Goal: Task Accomplishment & Management: Use online tool/utility

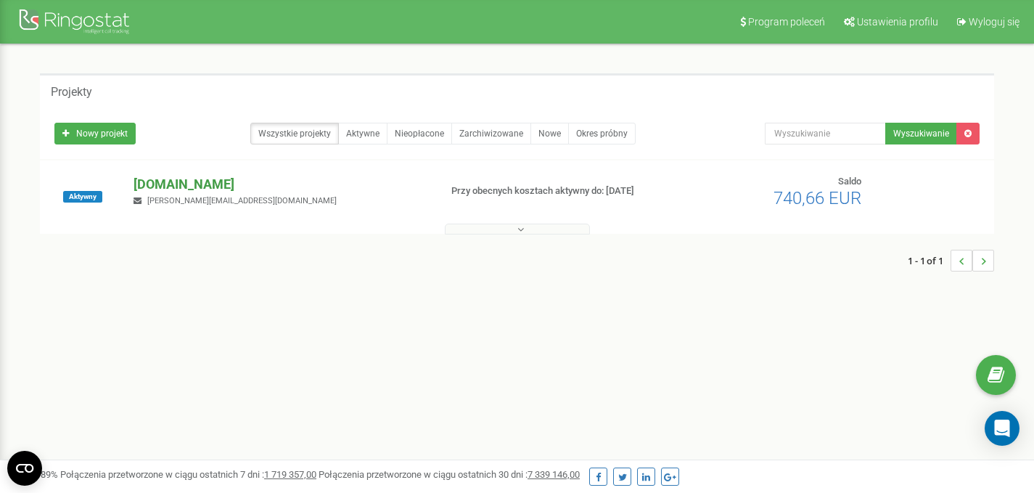
click at [221, 186] on p "[DOMAIN_NAME]" at bounding box center [280, 184] width 294 height 19
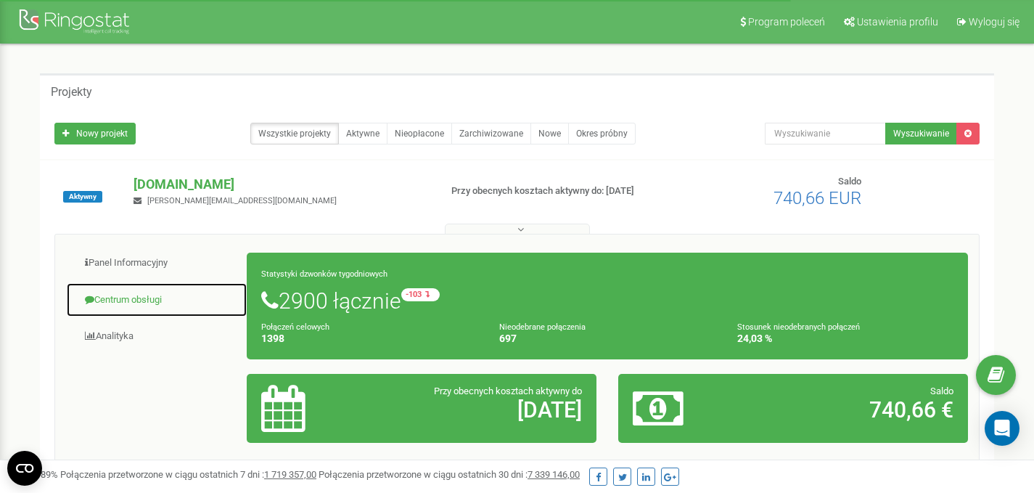
click at [127, 305] on link "Centrum obsługi" at bounding box center [156, 300] width 181 height 36
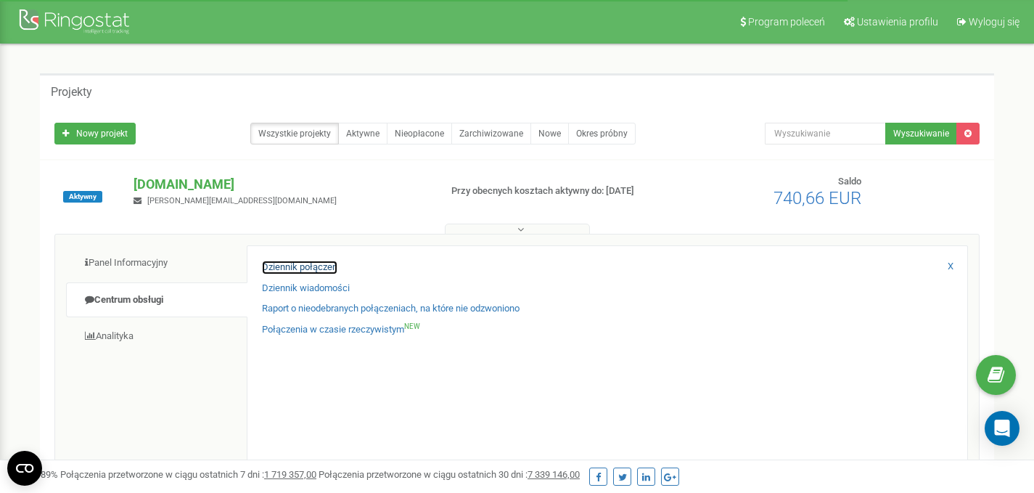
click at [290, 265] on link "Dziennik połączeń" at bounding box center [299, 267] width 75 height 14
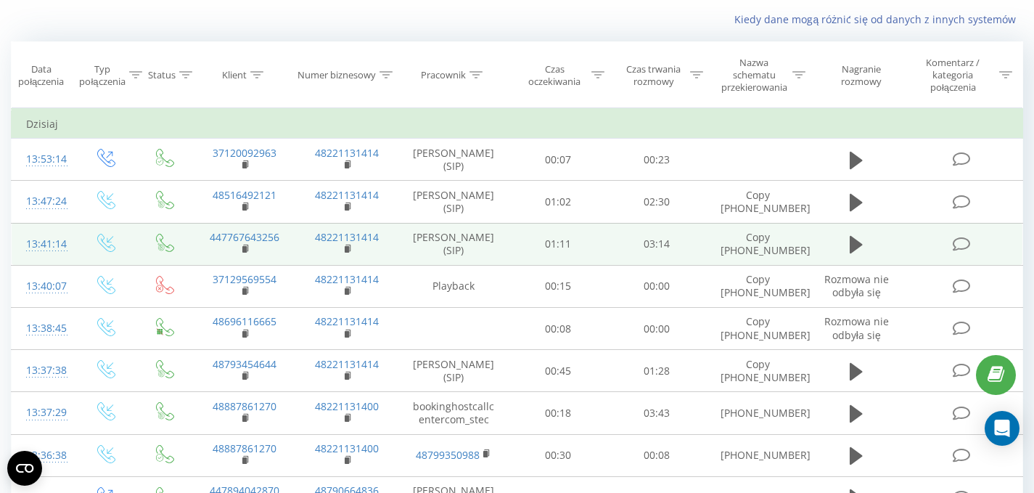
scroll to position [156, 0]
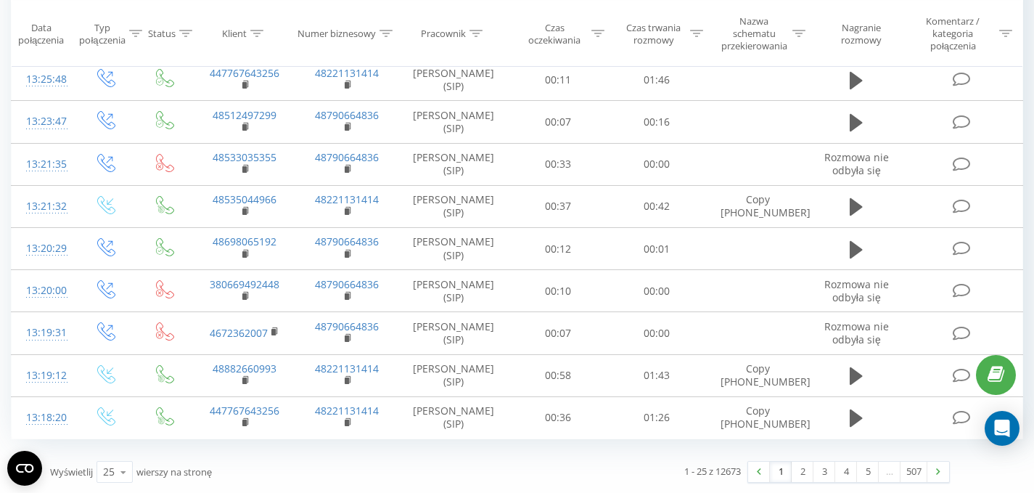
scroll to position [846, 0]
